Goal: Use online tool/utility: Utilize a website feature to perform a specific function

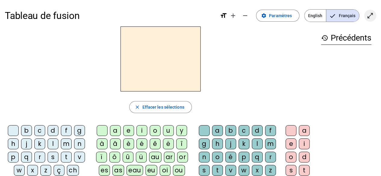
click at [369, 15] on mat-icon "open_in_full" at bounding box center [370, 15] width 7 height 7
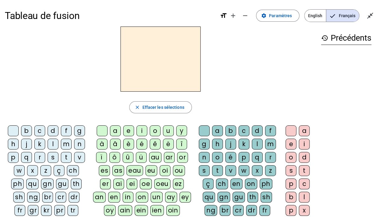
click at [69, 156] on div "t" at bounding box center [66, 157] width 11 height 11
click at [142, 129] on div "i" at bounding box center [142, 130] width 11 height 11
click at [204, 143] on div "g" at bounding box center [204, 144] width 11 height 11
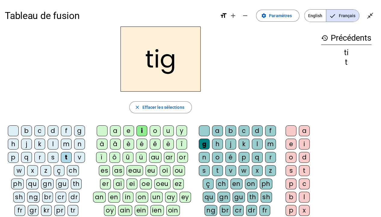
click at [292, 142] on div "e" at bounding box center [291, 144] width 11 height 11
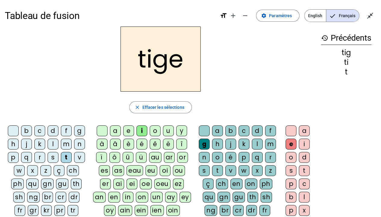
click at [13, 157] on div "p" at bounding box center [13, 157] width 11 height 11
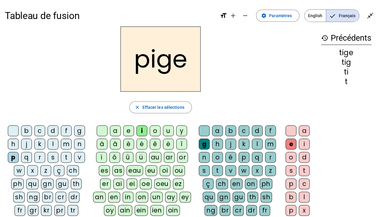
click at [115, 128] on div "a" at bounding box center [115, 130] width 11 height 11
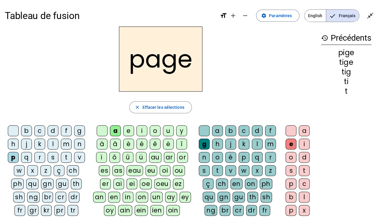
click at [40, 157] on div "r" at bounding box center [39, 157] width 11 height 11
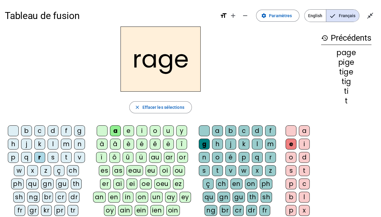
click at [81, 142] on div "n" at bounding box center [79, 144] width 11 height 11
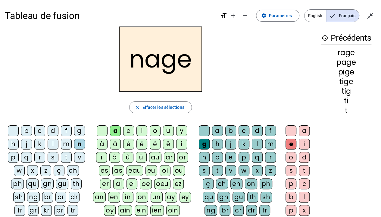
click at [35, 131] on div "c" at bounding box center [39, 130] width 11 height 11
click at [81, 130] on div "g" at bounding box center [79, 130] width 11 height 11
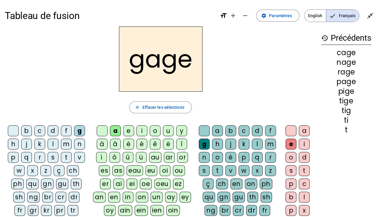
click at [51, 158] on div "s" at bounding box center [53, 157] width 11 height 11
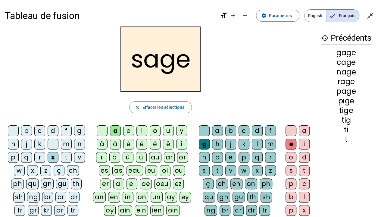
click at [63, 144] on div "m" at bounding box center [66, 144] width 11 height 11
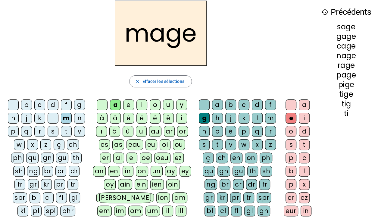
scroll to position [29, 0]
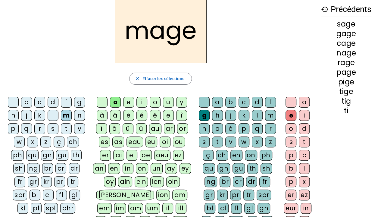
click at [14, 100] on div at bounding box center [13, 102] width 11 height 11
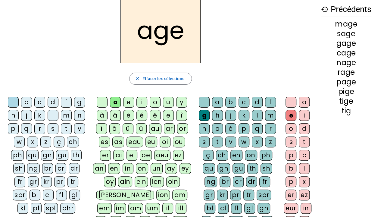
click at [120, 176] on div "im" at bounding box center [120, 208] width 12 height 11
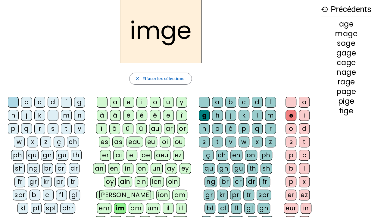
click at [216, 100] on div "a" at bounding box center [217, 102] width 11 height 11
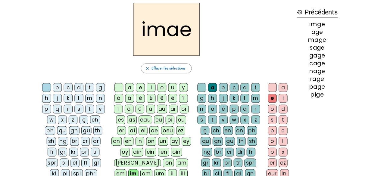
scroll to position [0, 0]
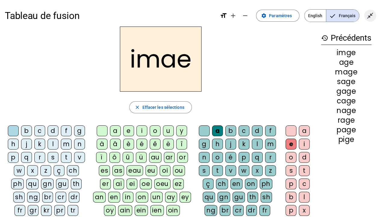
click at [377, 14] on span "Quitter le plein écran" at bounding box center [370, 15] width 14 height 14
